Goal: Use online tool/utility: Utilize a website feature to perform a specific function

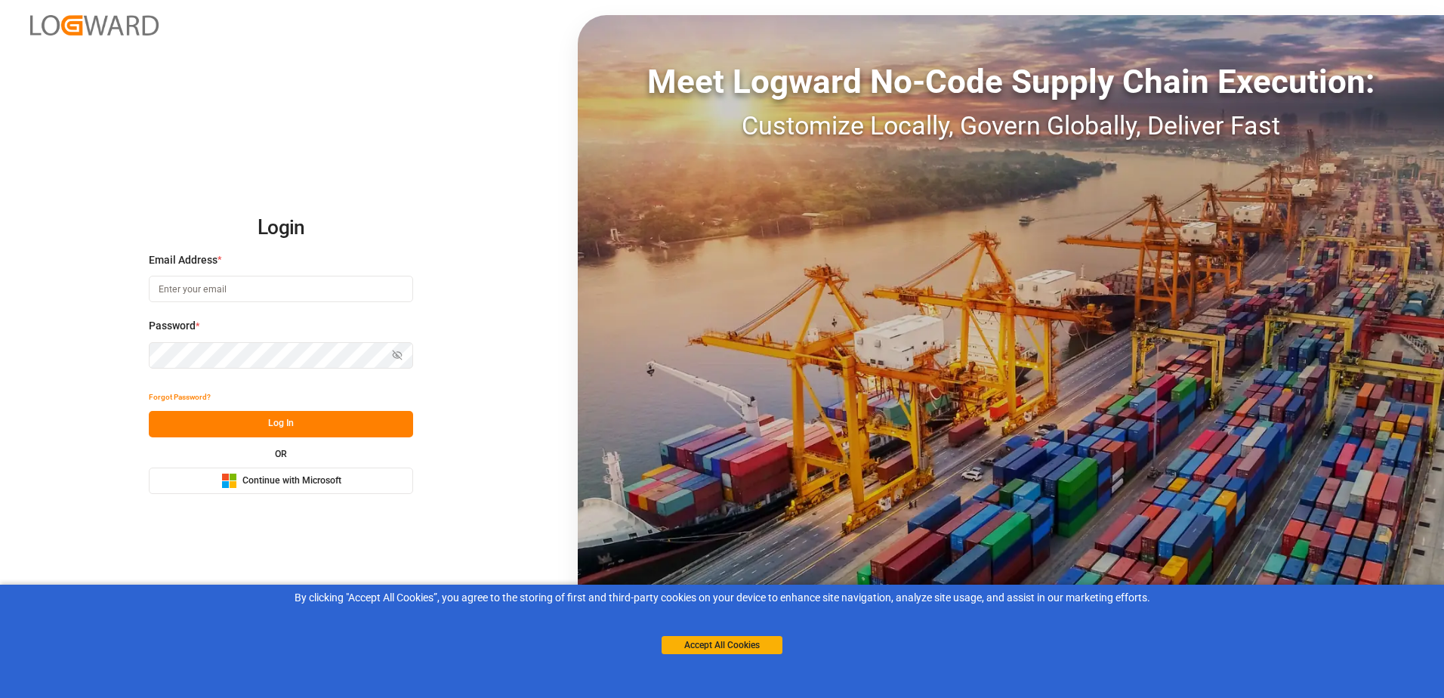
click at [322, 481] on span "Continue with Microsoft" at bounding box center [292, 481] width 99 height 14
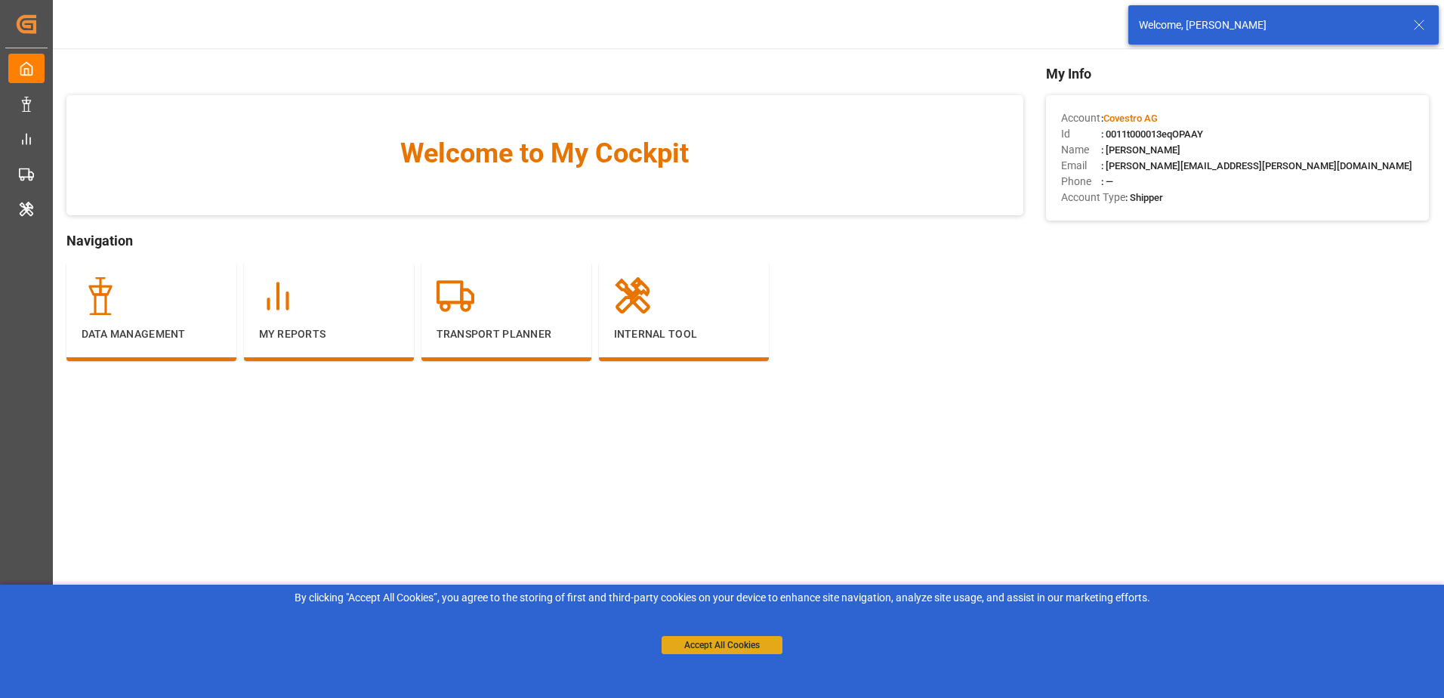
click at [750, 641] on button "Accept All Cookies" at bounding box center [722, 645] width 121 height 18
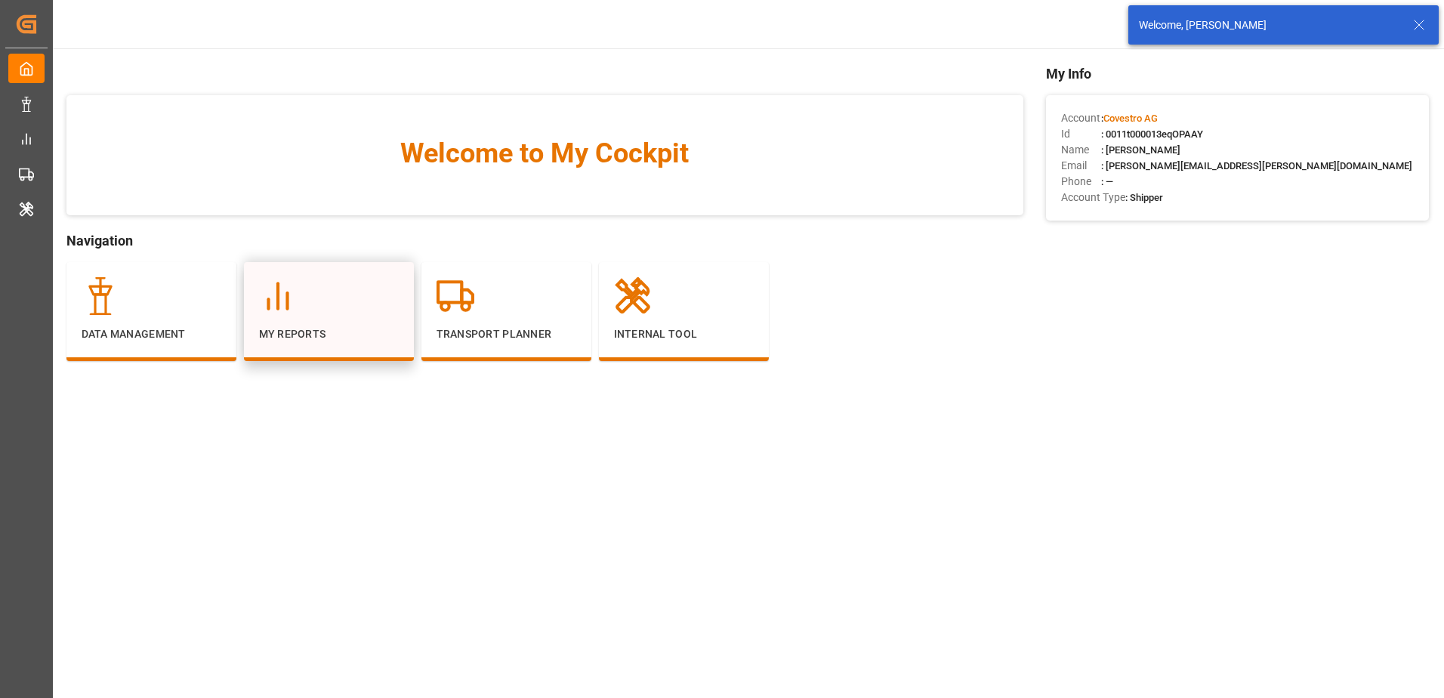
click at [268, 277] on div "My Reports" at bounding box center [329, 311] width 170 height 99
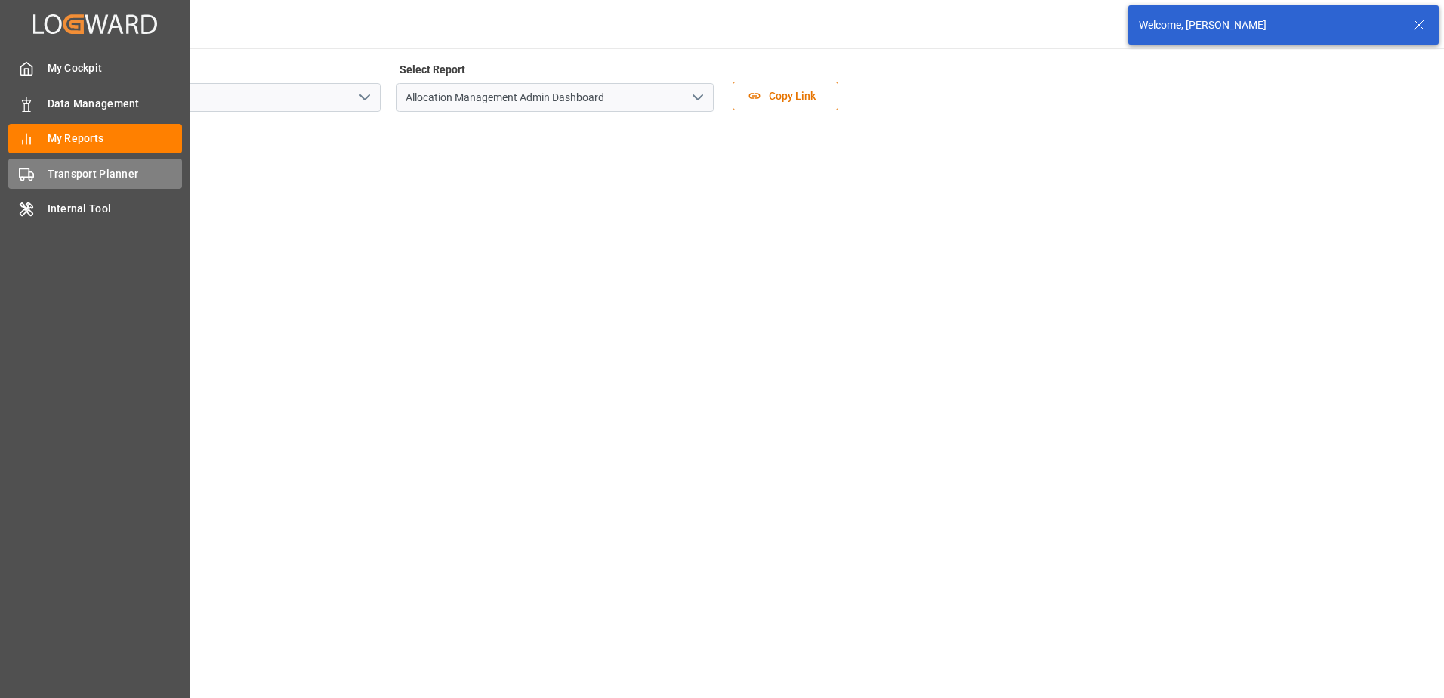
click at [32, 168] on icon at bounding box center [26, 174] width 15 height 15
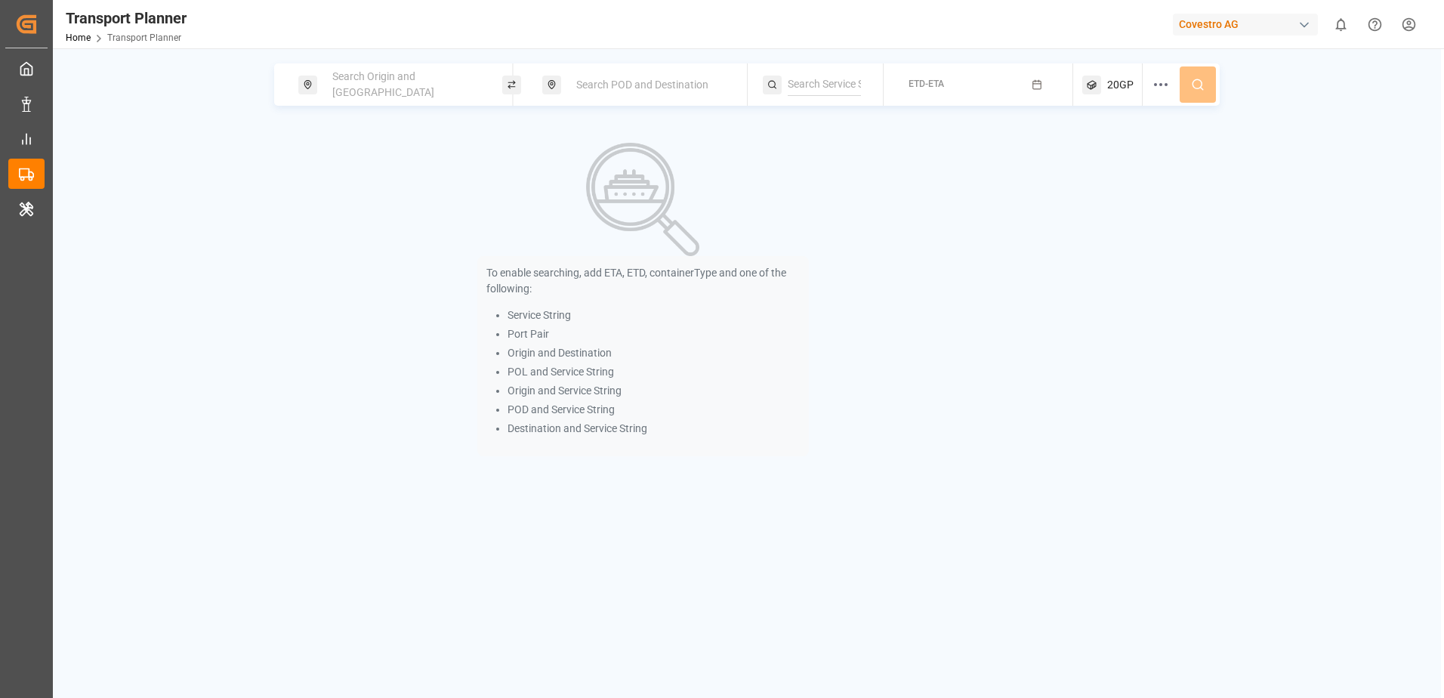
click at [377, 85] on span "Search Origin and POL" at bounding box center [383, 84] width 102 height 28
click at [371, 196] on input at bounding box center [392, 205] width 152 height 23
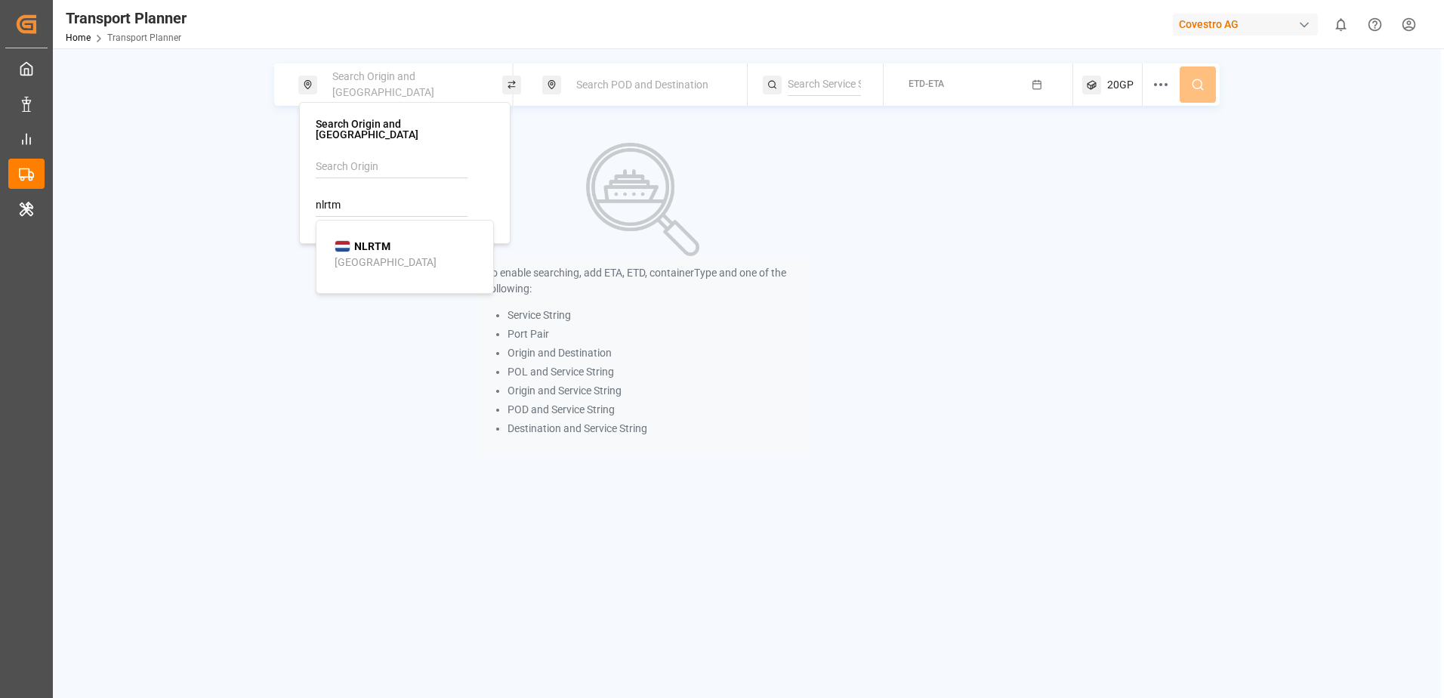
click at [377, 240] on b "NLRTM" at bounding box center [372, 246] width 36 height 12
type input "NLRTM"
click at [601, 80] on span "Search POD and Destination" at bounding box center [642, 85] width 132 height 12
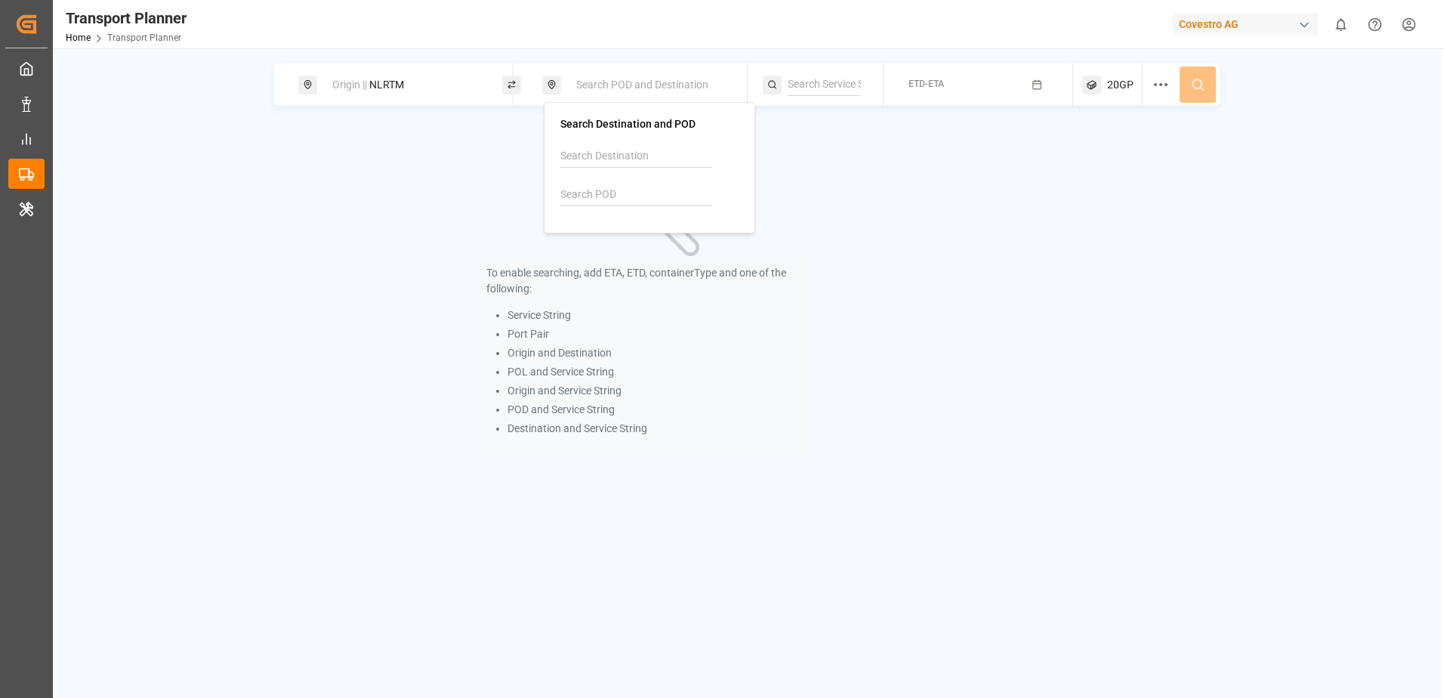
click at [617, 188] on input at bounding box center [637, 195] width 152 height 23
type input "t"
click at [621, 239] on b "TWKEL" at bounding box center [616, 236] width 35 height 12
type input "TWKEL"
click at [959, 211] on div "To enable searching, add ETA, ETD, containerType and one of the following: Serv…" at bounding box center [643, 299] width 738 height 349
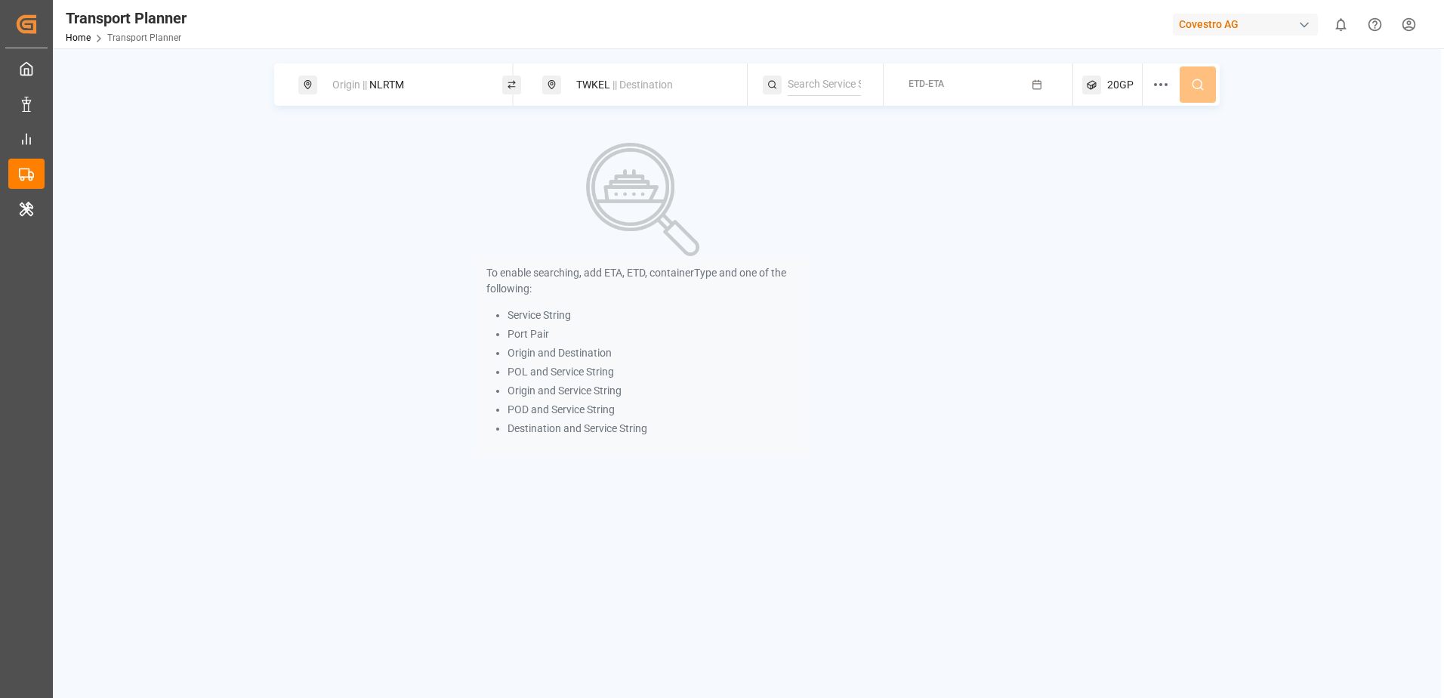
click at [946, 86] on button "ETD-ETA" at bounding box center [978, 84] width 171 height 29
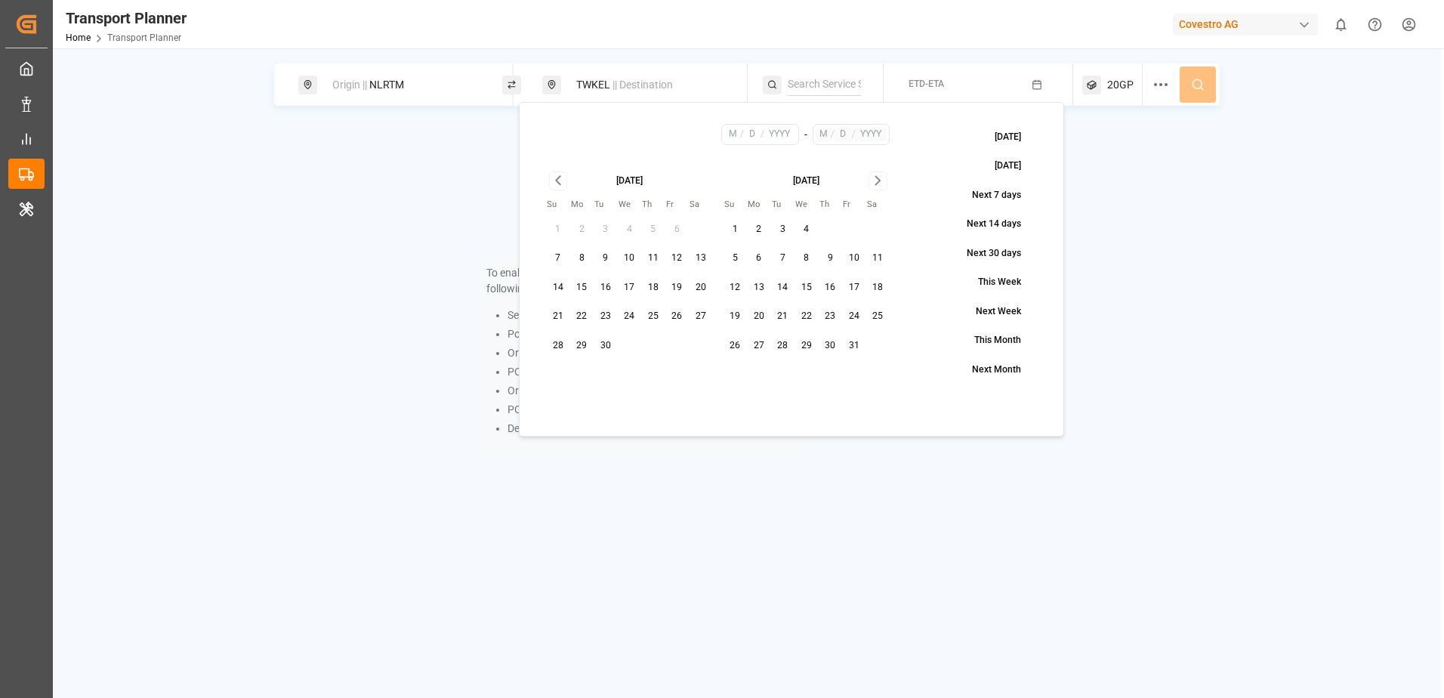
click at [552, 311] on button "21" at bounding box center [558, 316] width 24 height 24
type input "9"
type input "21"
type input "2025"
click at [877, 174] on icon "Go to next month" at bounding box center [878, 180] width 17 height 18
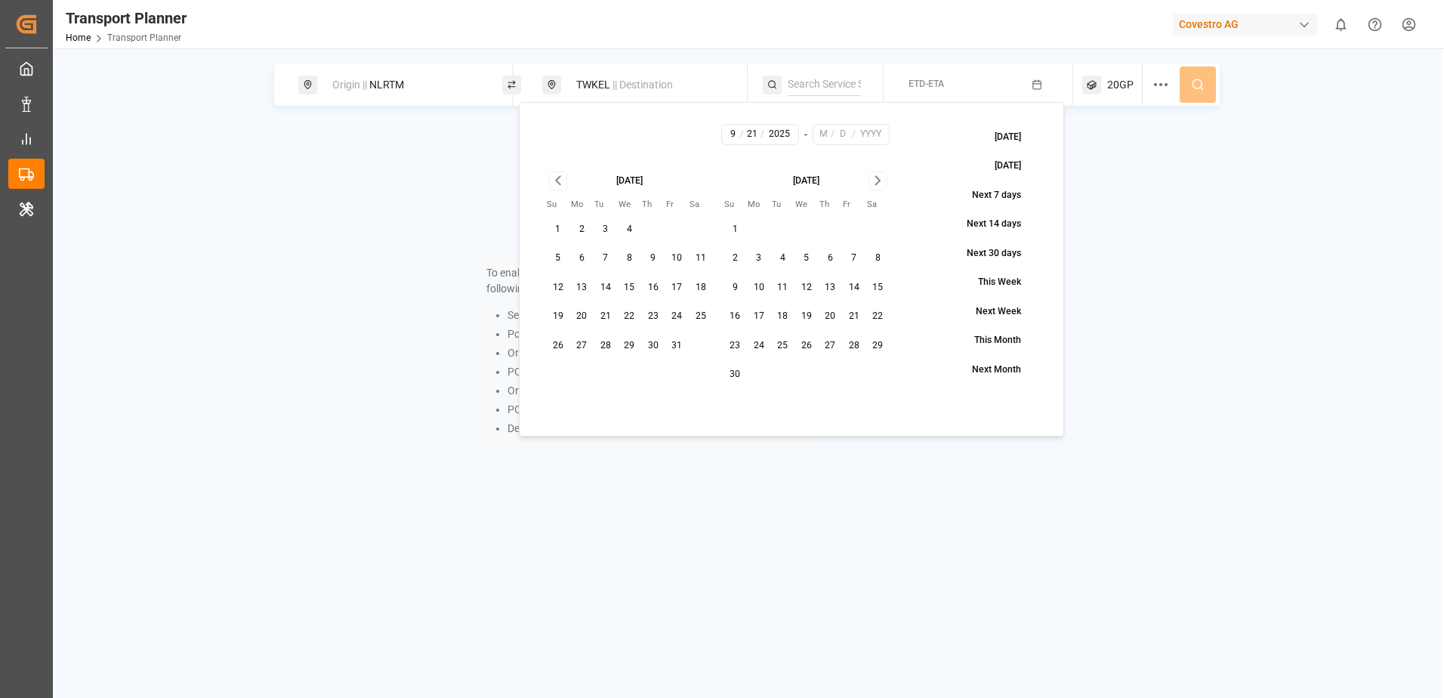
click at [877, 174] on icon "Go to next month" at bounding box center [878, 180] width 17 height 18
click at [854, 289] on button "19" at bounding box center [854, 288] width 24 height 24
type input "12"
type input "19"
type input "2025"
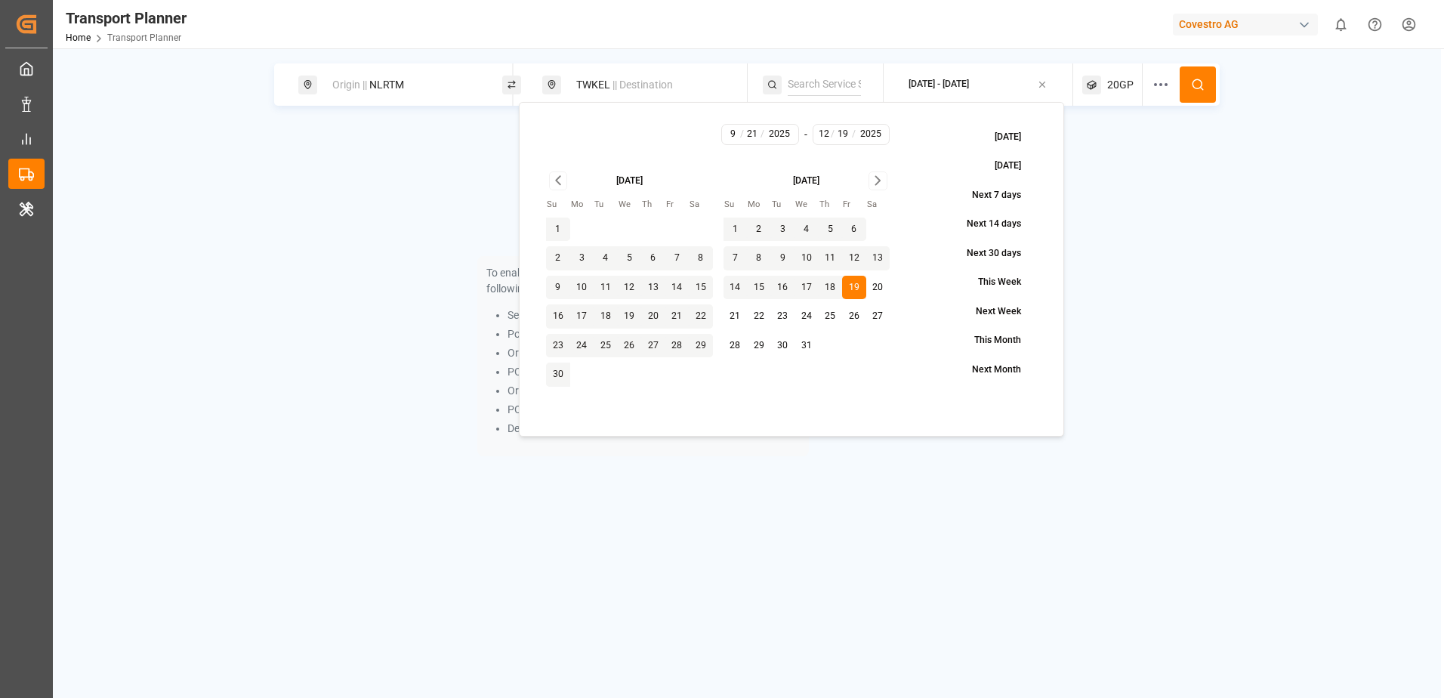
click at [1205, 84] on icon at bounding box center [1198, 85] width 14 height 14
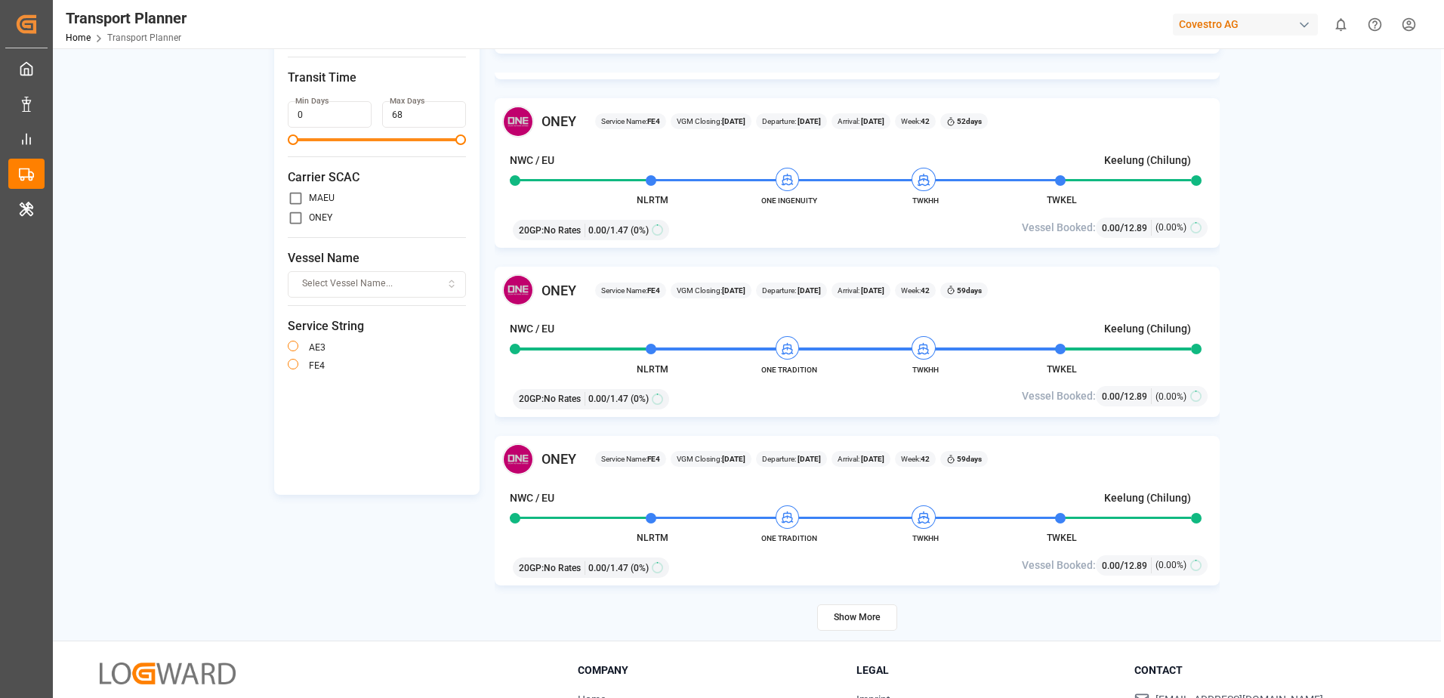
scroll to position [70, 0]
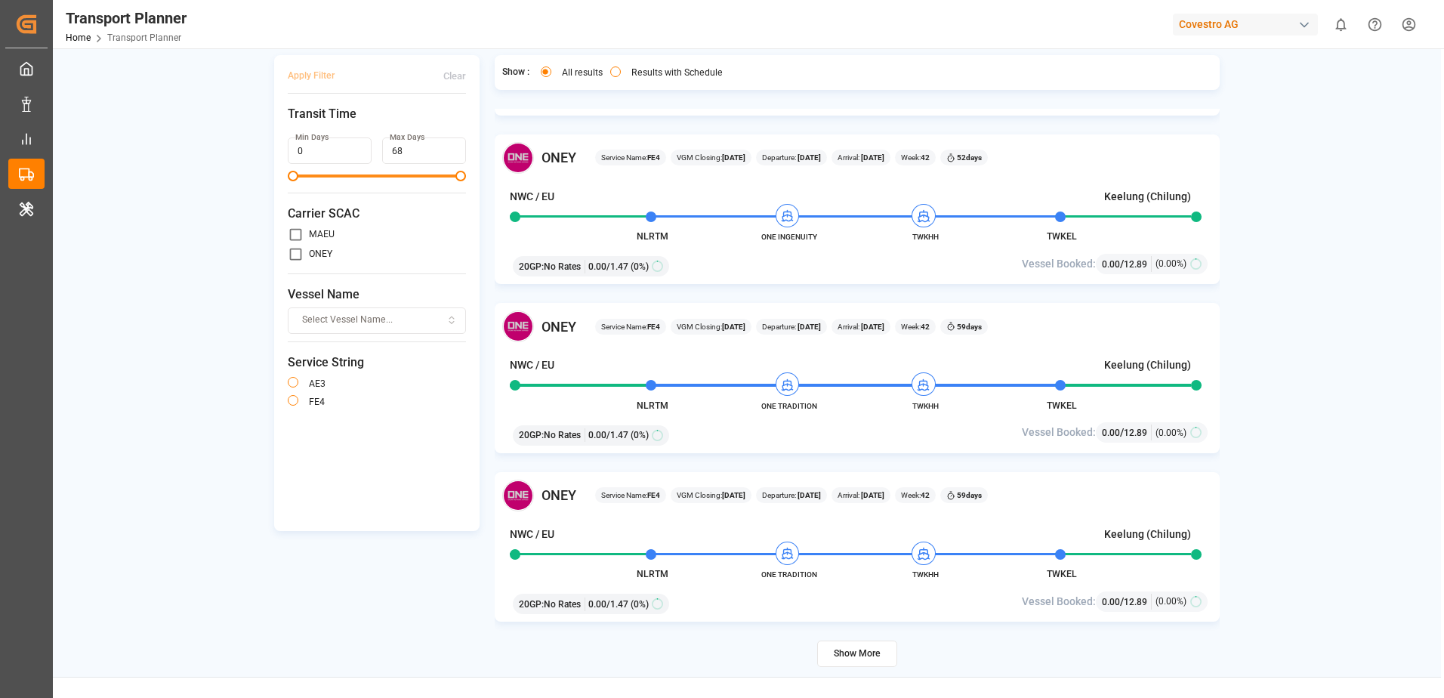
click at [345, 318] on span "Select Vessel Name..." at bounding box center [347, 321] width 91 height 14
click at [351, 460] on div "ONE INGENUITY" at bounding box center [383, 463] width 189 height 21
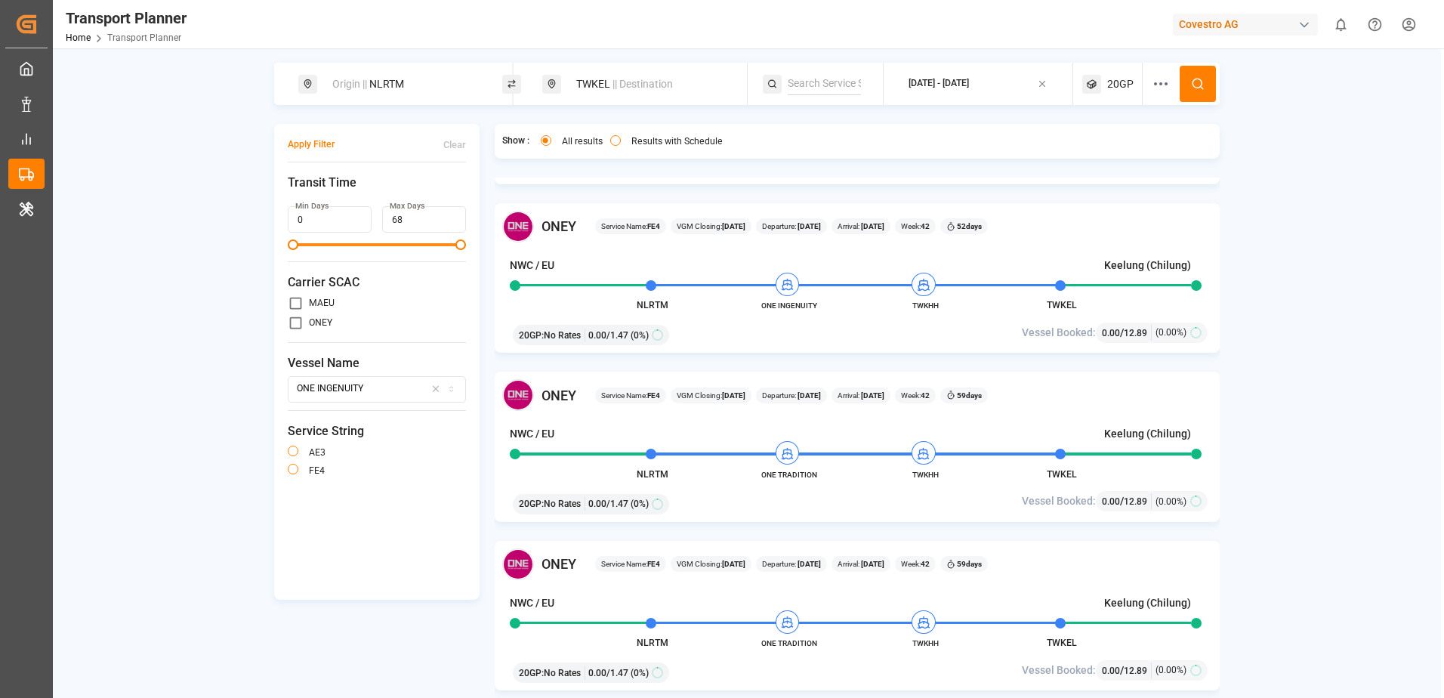
scroll to position [0, 0]
click at [312, 140] on button "Apply Filter" at bounding box center [311, 145] width 47 height 26
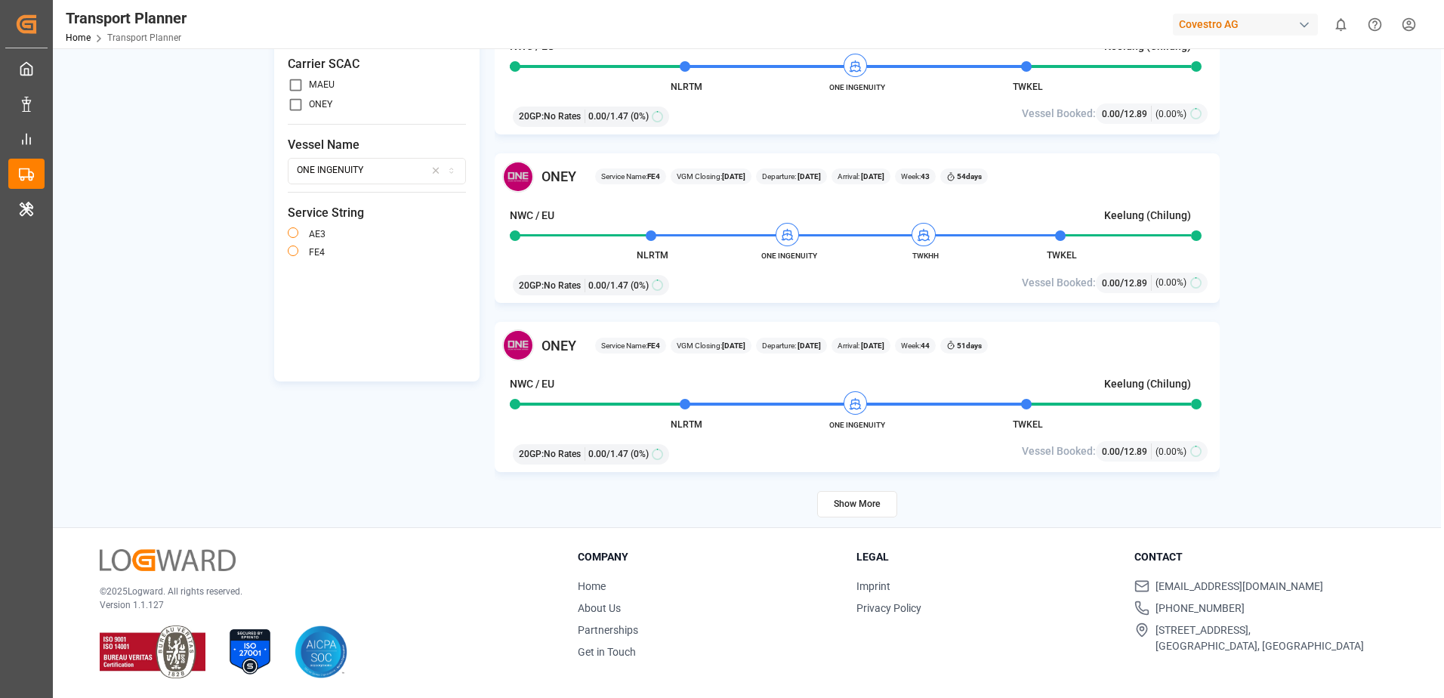
scroll to position [221, 0]
click at [885, 503] on button "Show More" at bounding box center [857, 503] width 80 height 26
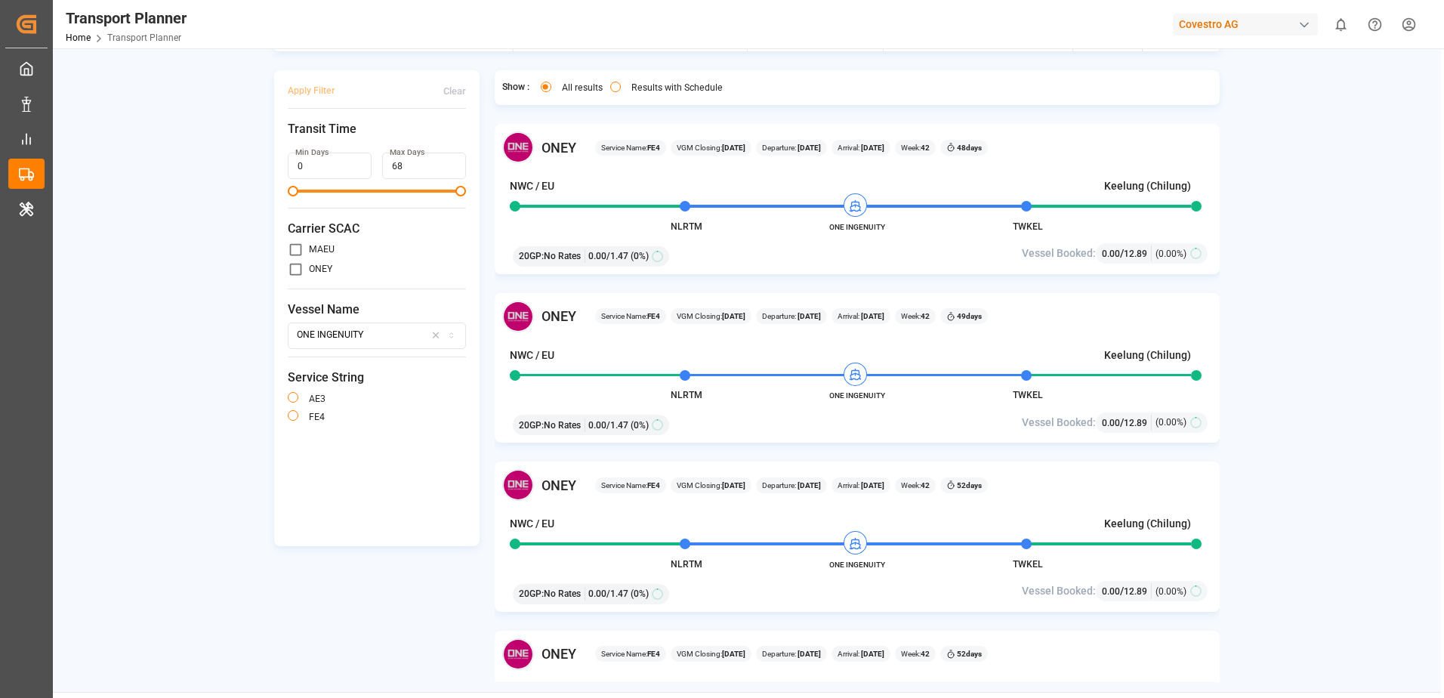
scroll to position [0, 0]
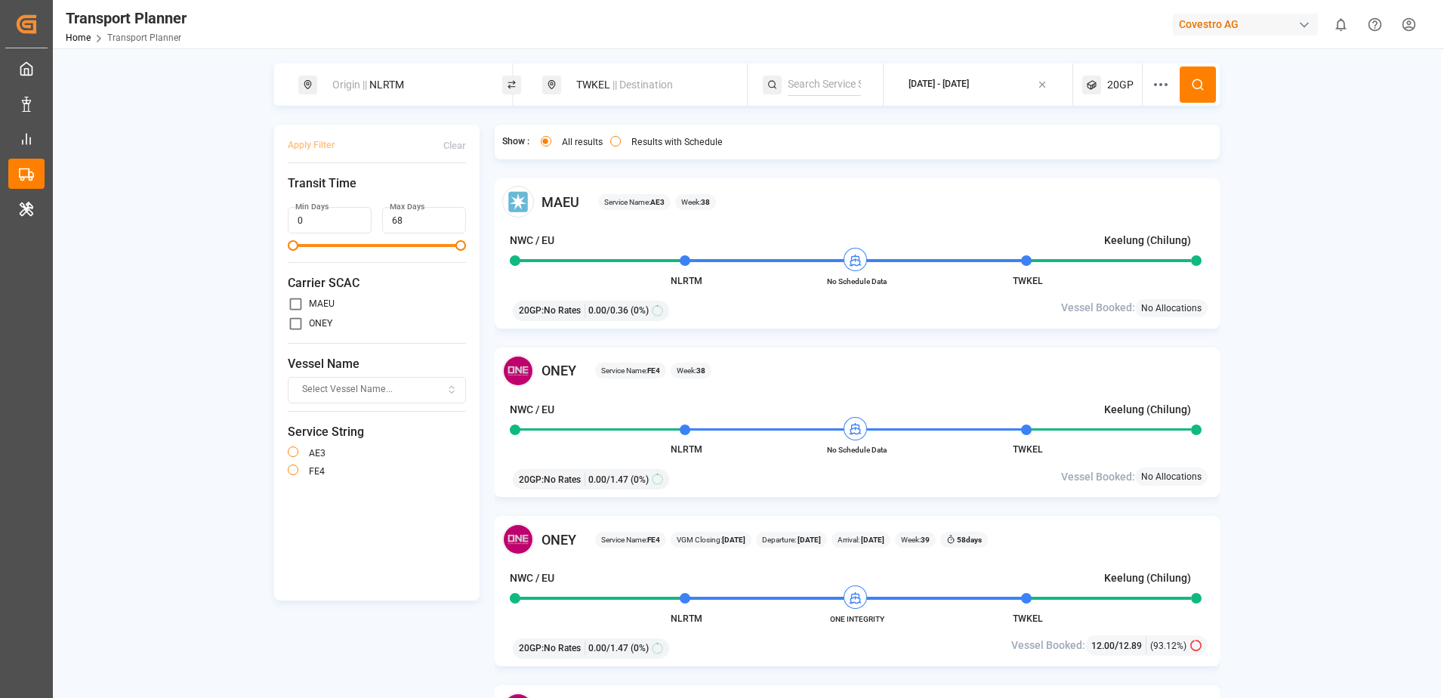
click at [1167, 88] on icon at bounding box center [1161, 85] width 18 height 18
click at [1177, 270] on span "Select Carrier SCAC..." at bounding box center [1152, 268] width 88 height 14
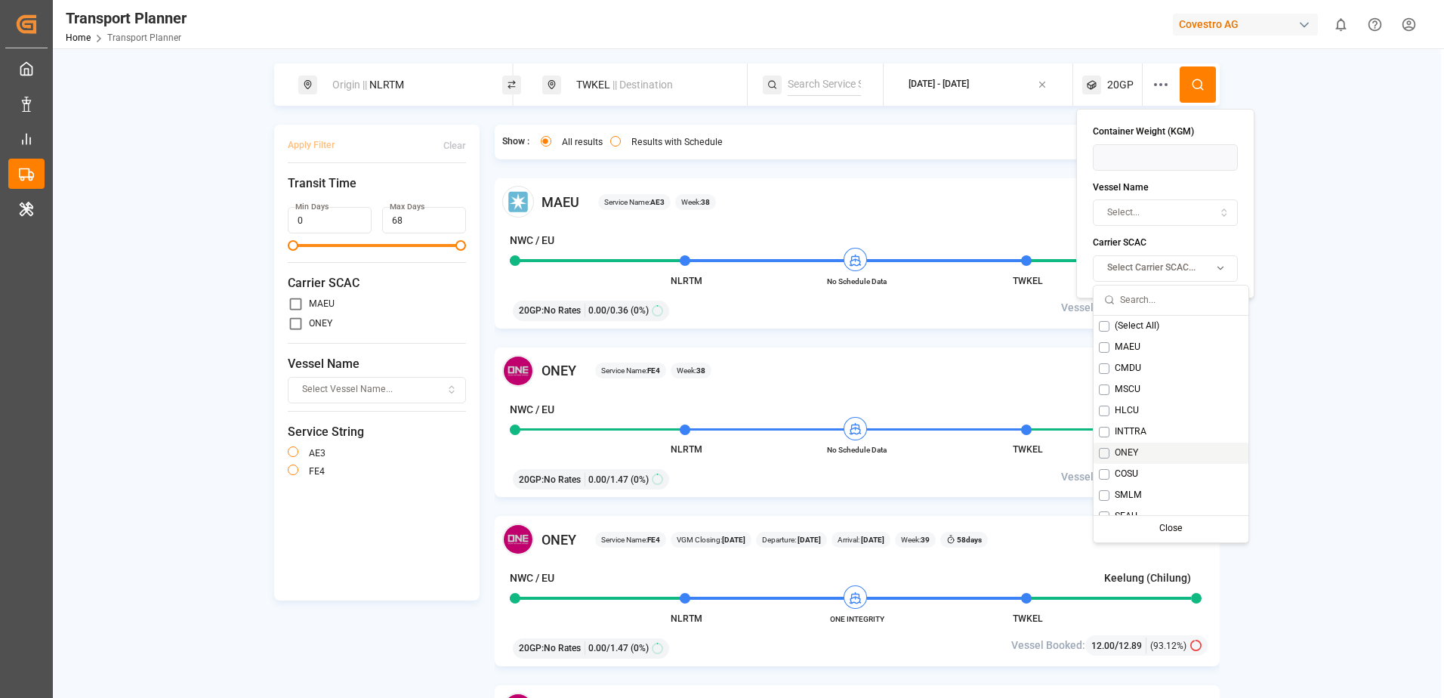
click at [1104, 460] on div "ONEY" at bounding box center [1171, 453] width 155 height 21
click at [1217, 532] on div "Close" at bounding box center [1219, 528] width 75 height 21
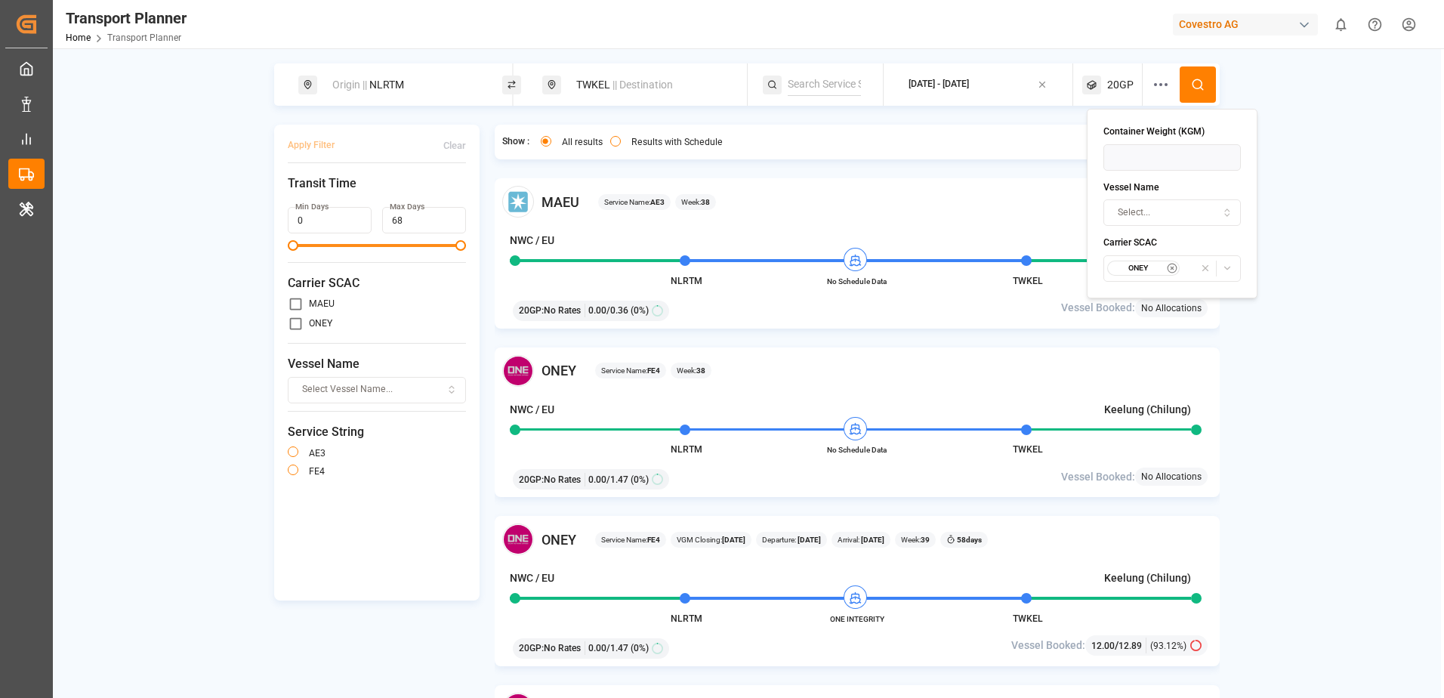
click at [1168, 211] on div "Select..." at bounding box center [1173, 213] width 131 height 14
click at [1222, 214] on icon "button" at bounding box center [1227, 213] width 11 height 14
click at [1104, 199] on button "Select..." at bounding box center [1172, 212] width 137 height 26
click at [1187, 215] on div "Select..." at bounding box center [1173, 213] width 131 height 14
click at [1222, 217] on icon "button" at bounding box center [1227, 213] width 11 height 14
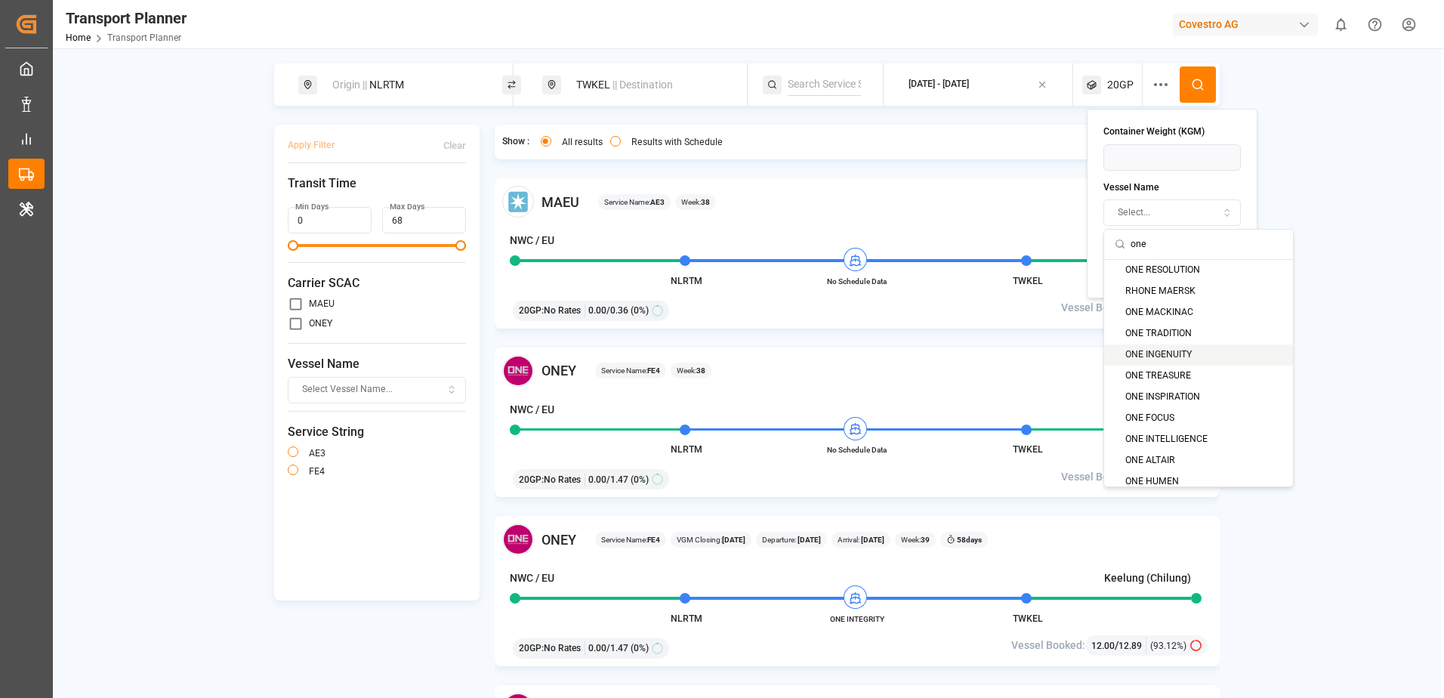
type input "one"
click at [1186, 354] on div "ONE INGENUITY" at bounding box center [1199, 355] width 189 height 21
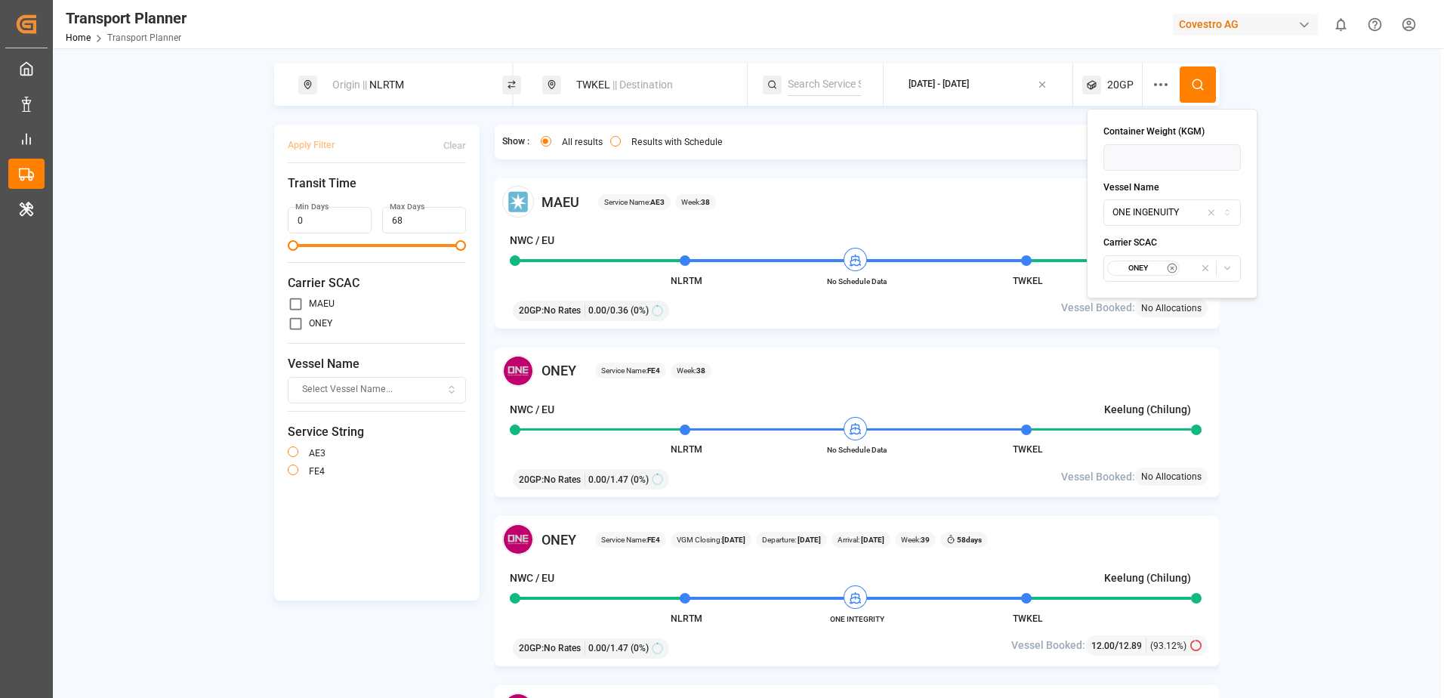
click at [1201, 87] on circle at bounding box center [1197, 83] width 9 height 9
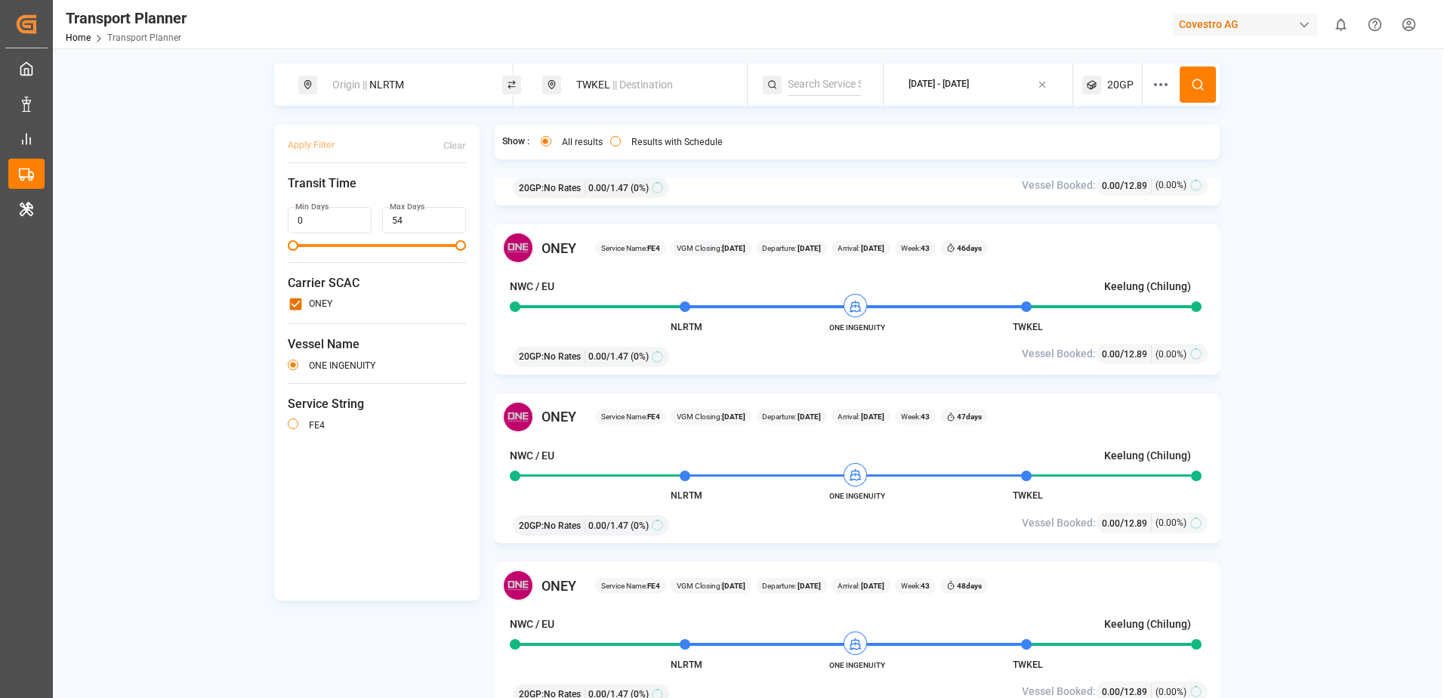
scroll to position [988, 0]
